Goal: Task Accomplishment & Management: Use online tool/utility

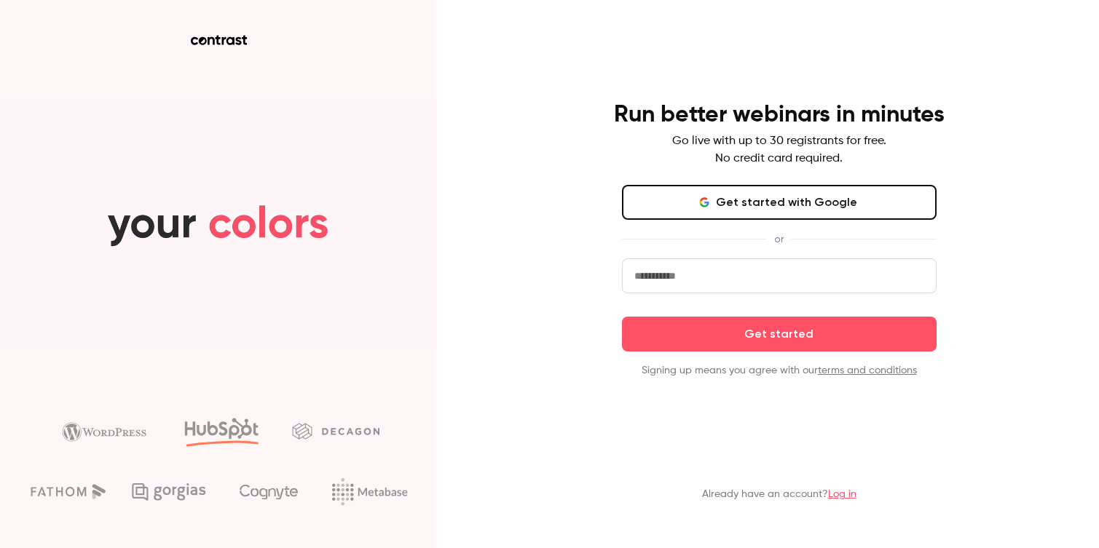
click at [842, 498] on link "Log in" at bounding box center [842, 494] width 28 height 10
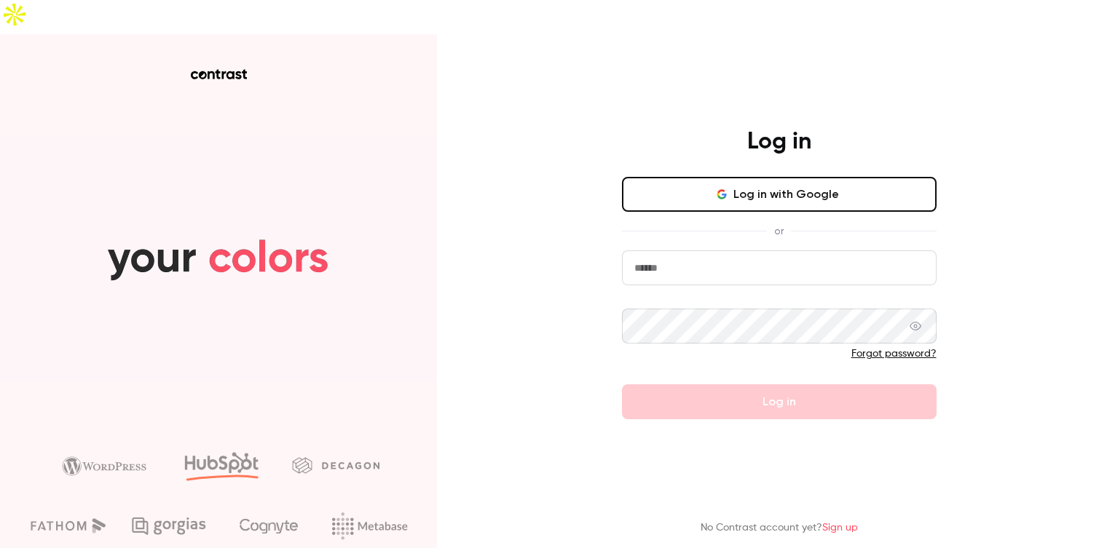
click at [657, 250] on input "email" at bounding box center [779, 267] width 314 height 35
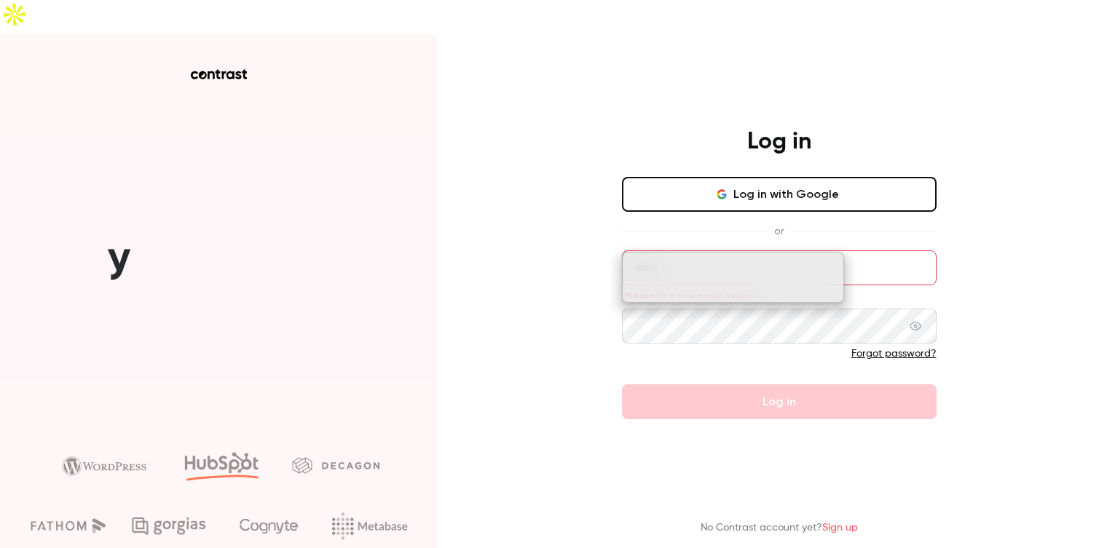
click at [566, 245] on div "Log in Log in with Google or Please fill in your email address Forgot password?…" at bounding box center [549, 308] width 1099 height 548
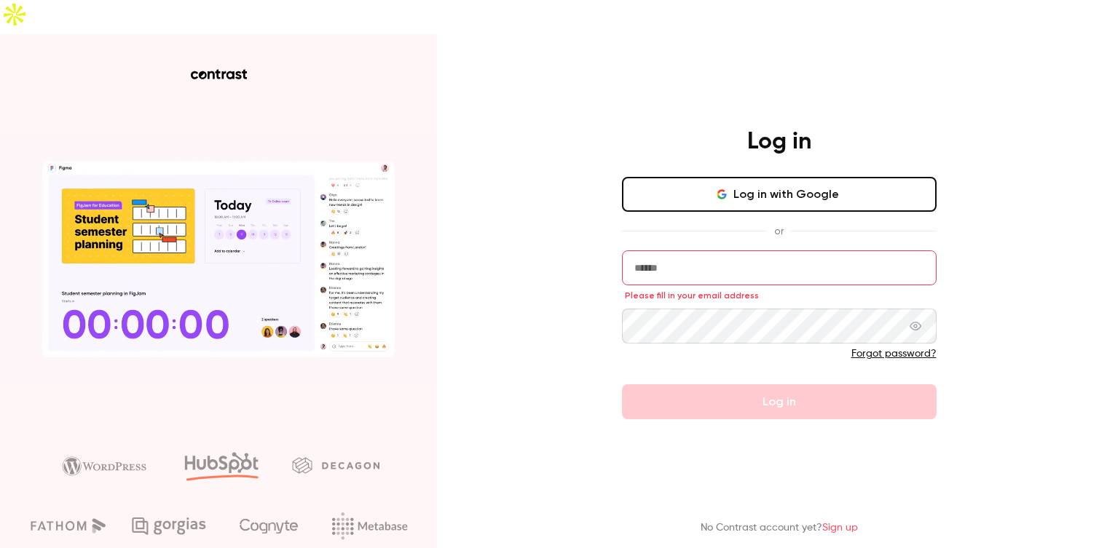
click at [673, 250] on input "email" at bounding box center [779, 267] width 314 height 35
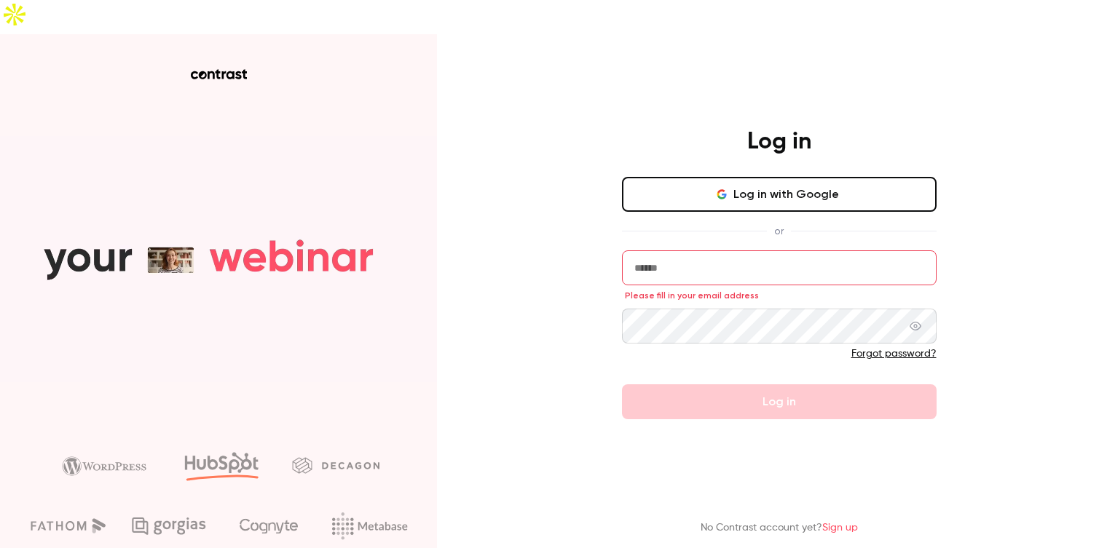
type input "**********"
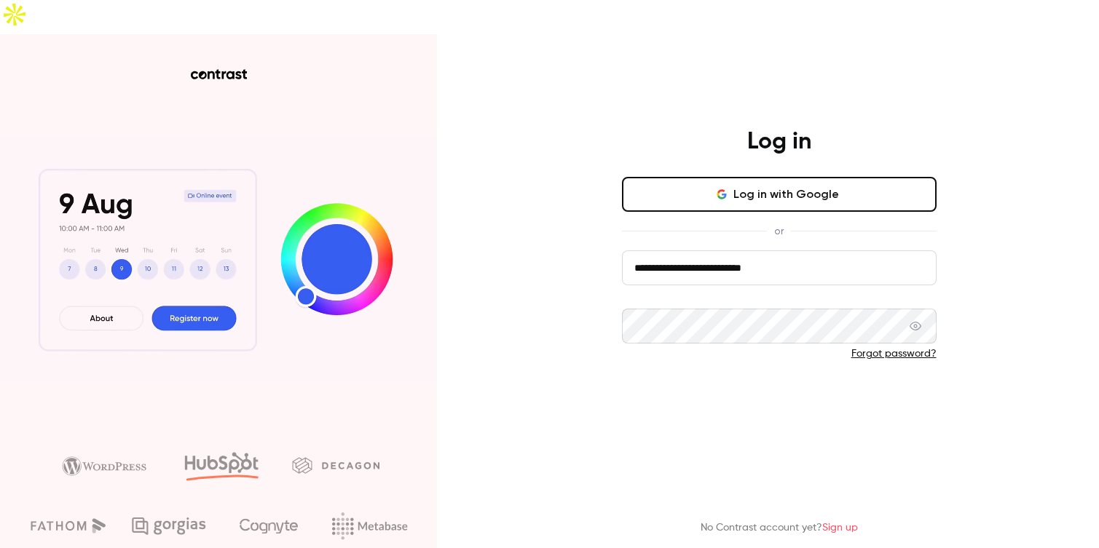
click at [736, 384] on button "Log in" at bounding box center [779, 401] width 314 height 35
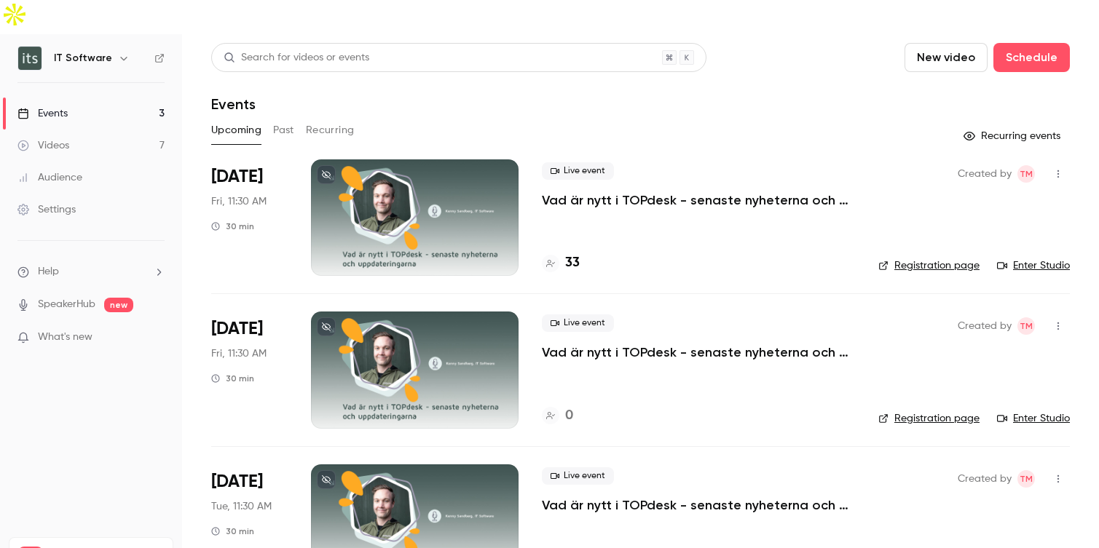
click at [56, 297] on link "SpeakerHub" at bounding box center [67, 304] width 58 height 15
click at [73, 330] on span "What's new" at bounding box center [65, 337] width 55 height 15
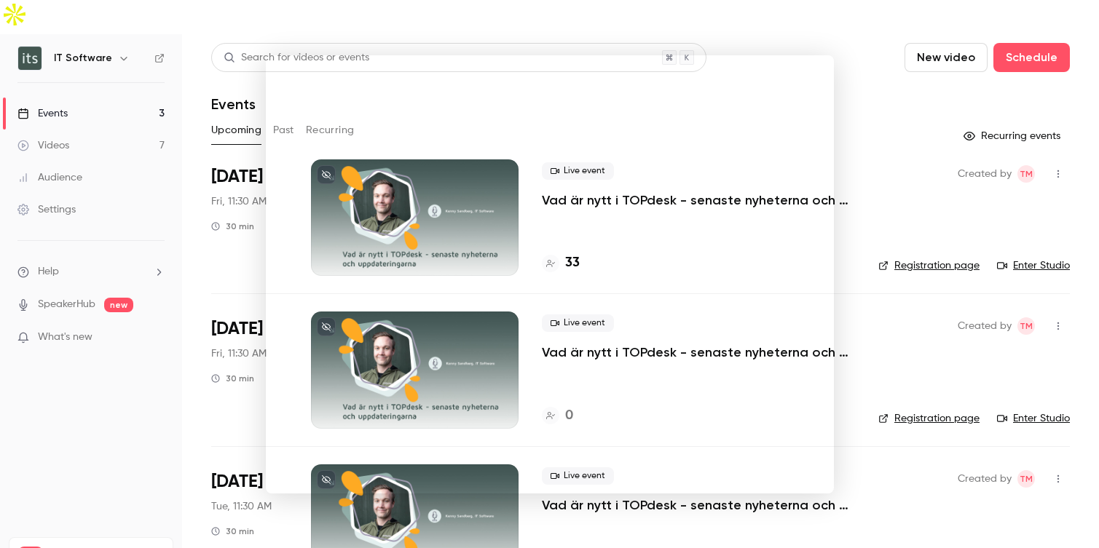
click at [840, 50] on div at bounding box center [549, 274] width 1099 height 548
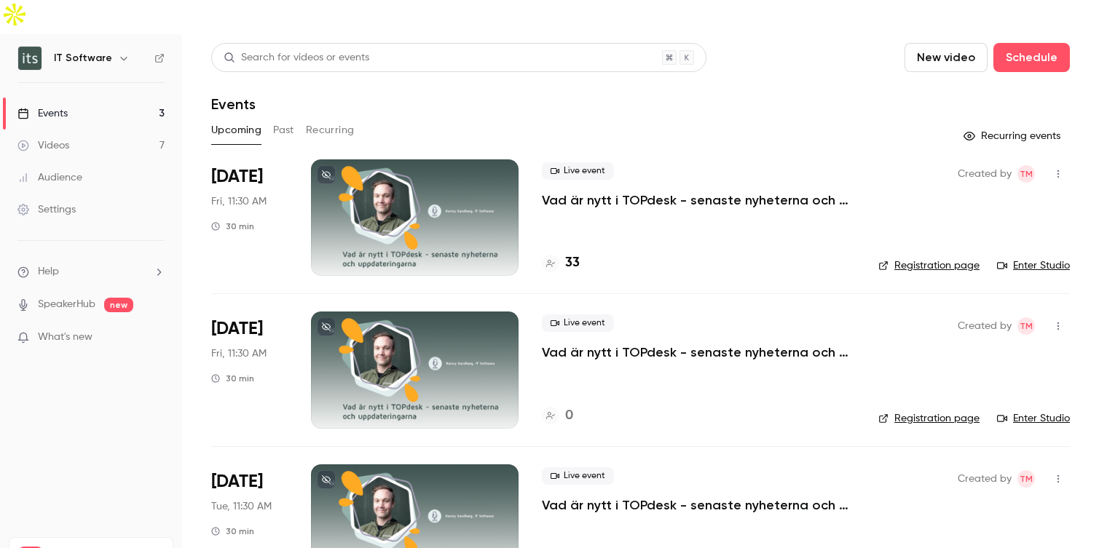
click at [286, 119] on button "Past" at bounding box center [283, 130] width 21 height 23
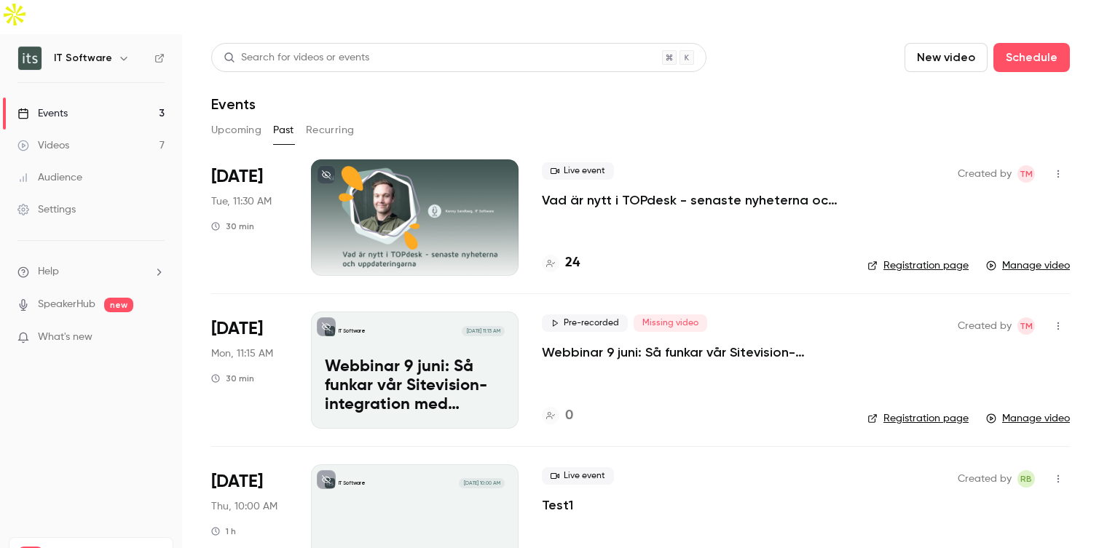
click at [949, 43] on button "New video" at bounding box center [945, 57] width 83 height 29
click at [961, 57] on div "Record" at bounding box center [998, 63] width 111 height 15
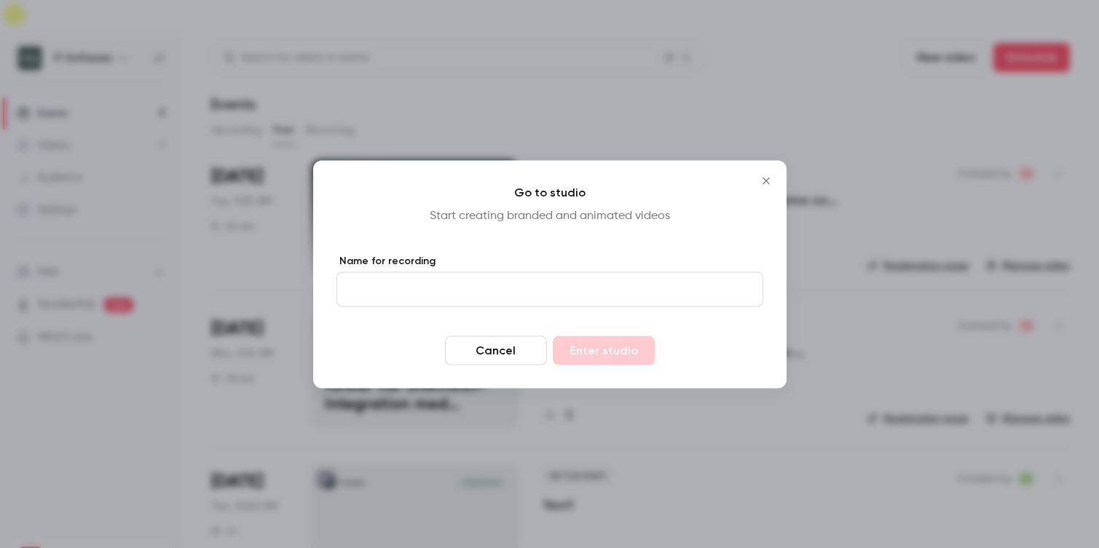
click at [408, 295] on input "Name for recording" at bounding box center [549, 289] width 427 height 35
type input "****"
click at [595, 352] on button "Enter studio" at bounding box center [604, 350] width 102 height 29
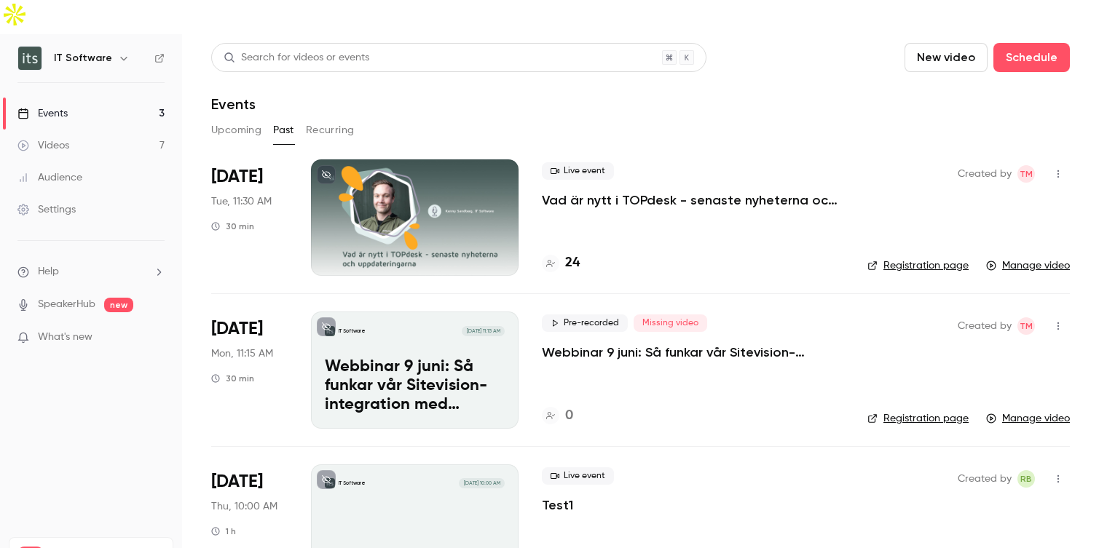
click at [330, 119] on button "Recurring" at bounding box center [330, 130] width 49 height 23
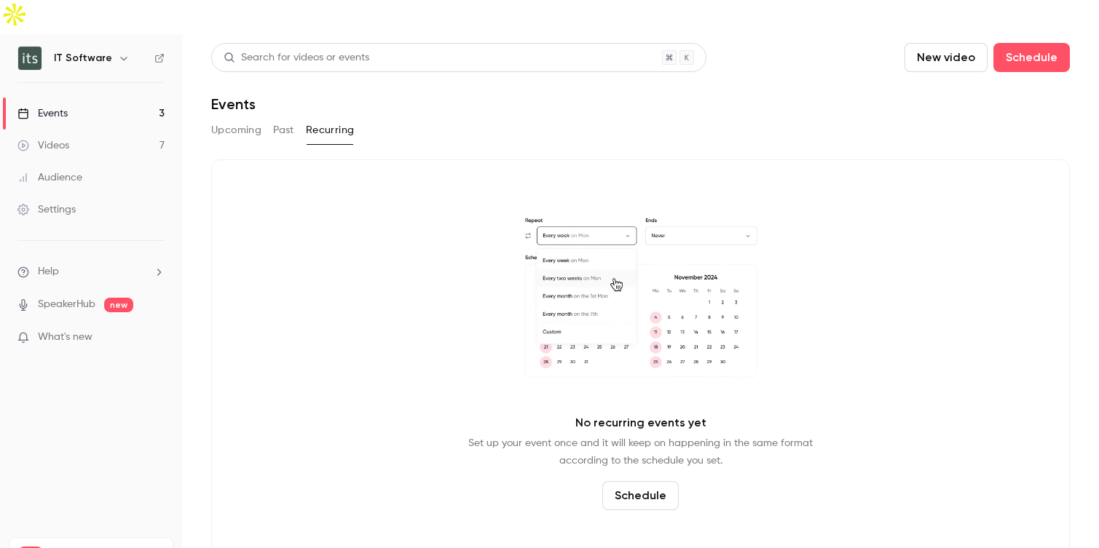
click at [247, 119] on button "Upcoming" at bounding box center [236, 130] width 50 height 23
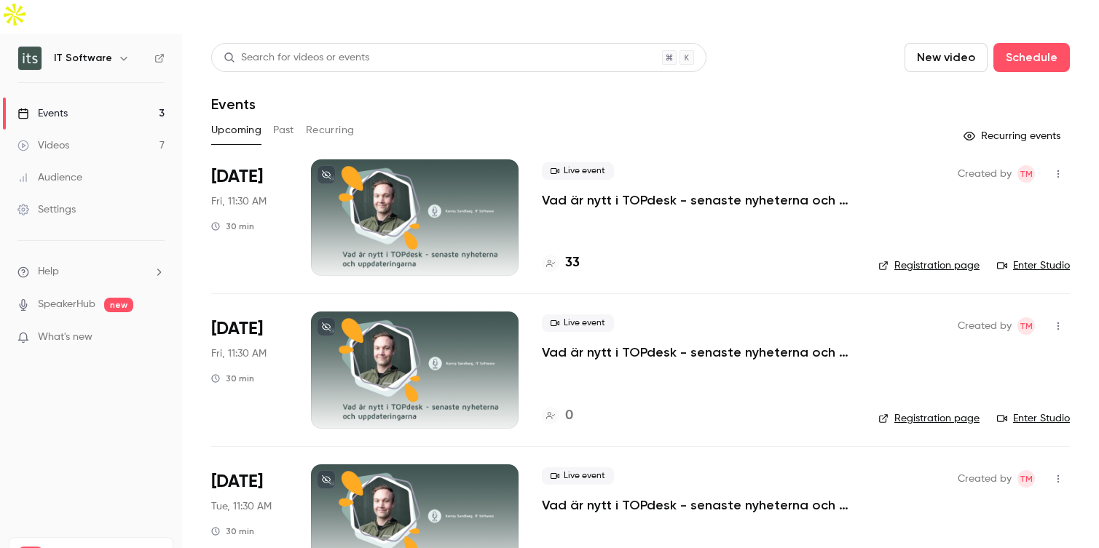
click at [288, 119] on button "Past" at bounding box center [283, 130] width 21 height 23
